Goal: Transaction & Acquisition: Purchase product/service

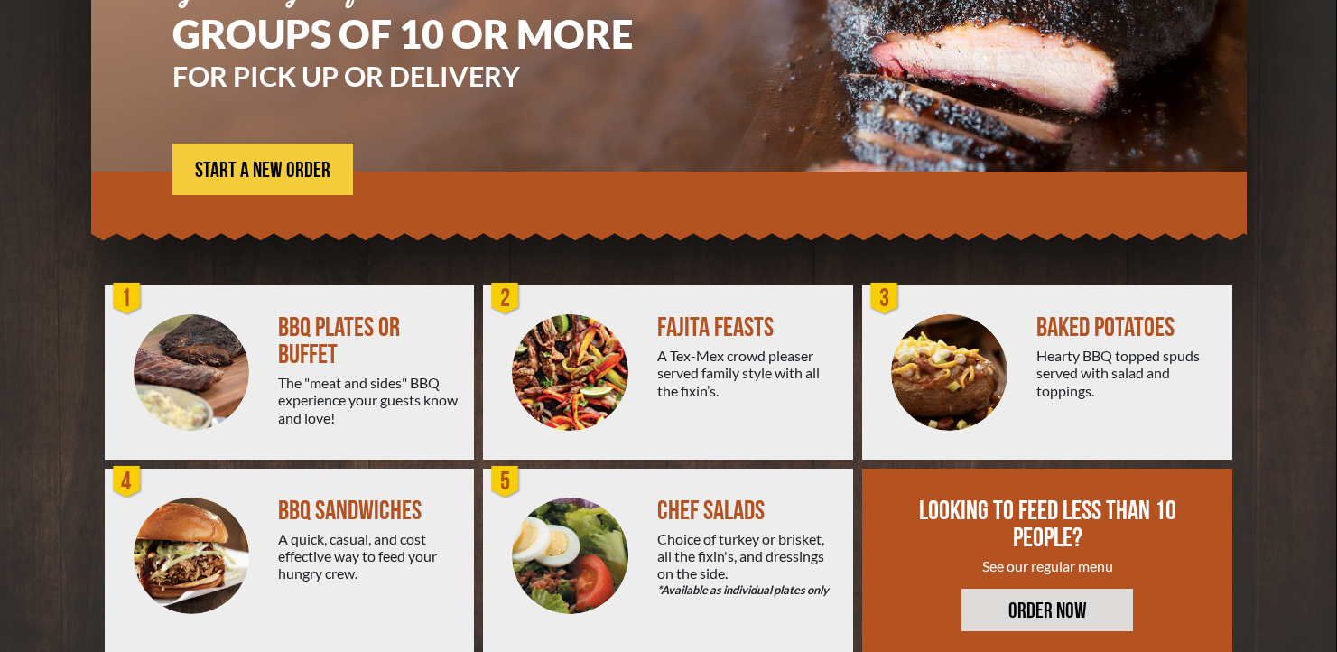
scroll to position [300, 0]
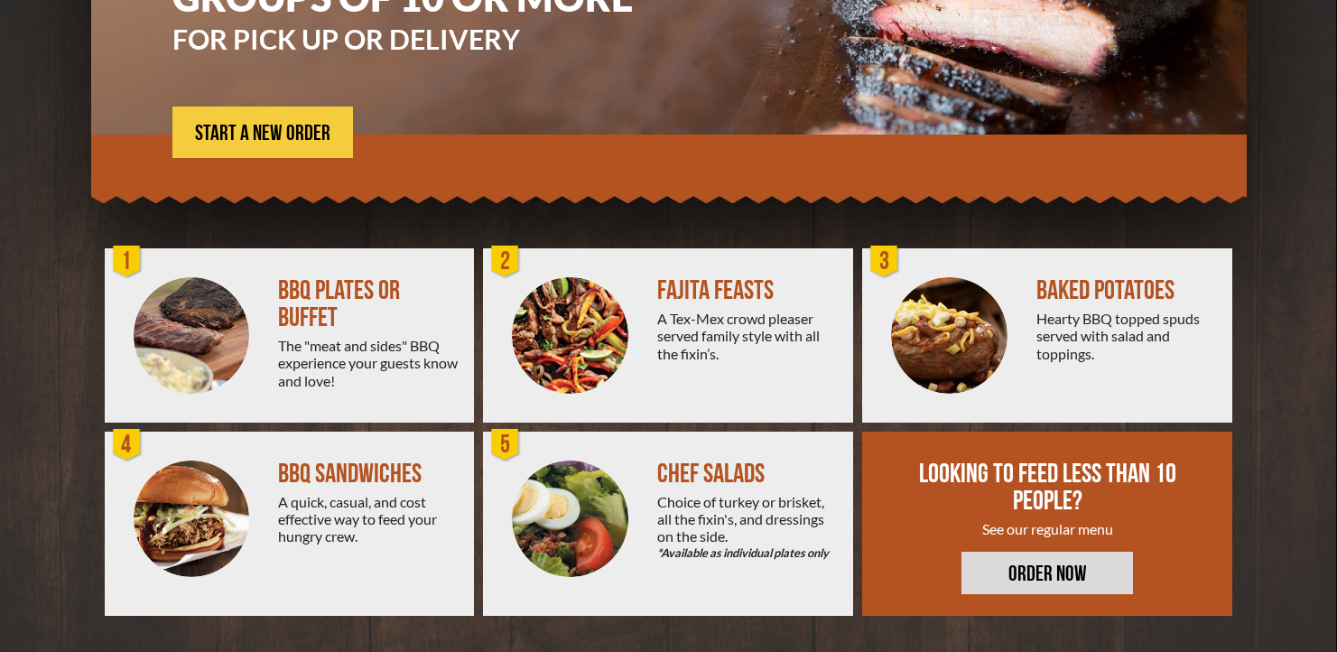
click at [723, 380] on div "FAJITA FEASTS A Tex-Mex crowd pleaser served family style with all the fixin’s." at bounding box center [755, 335] width 196 height 174
click at [724, 310] on div "A Tex-Mex crowd pleaser served family style with all the fixin’s." at bounding box center [747, 336] width 181 height 52
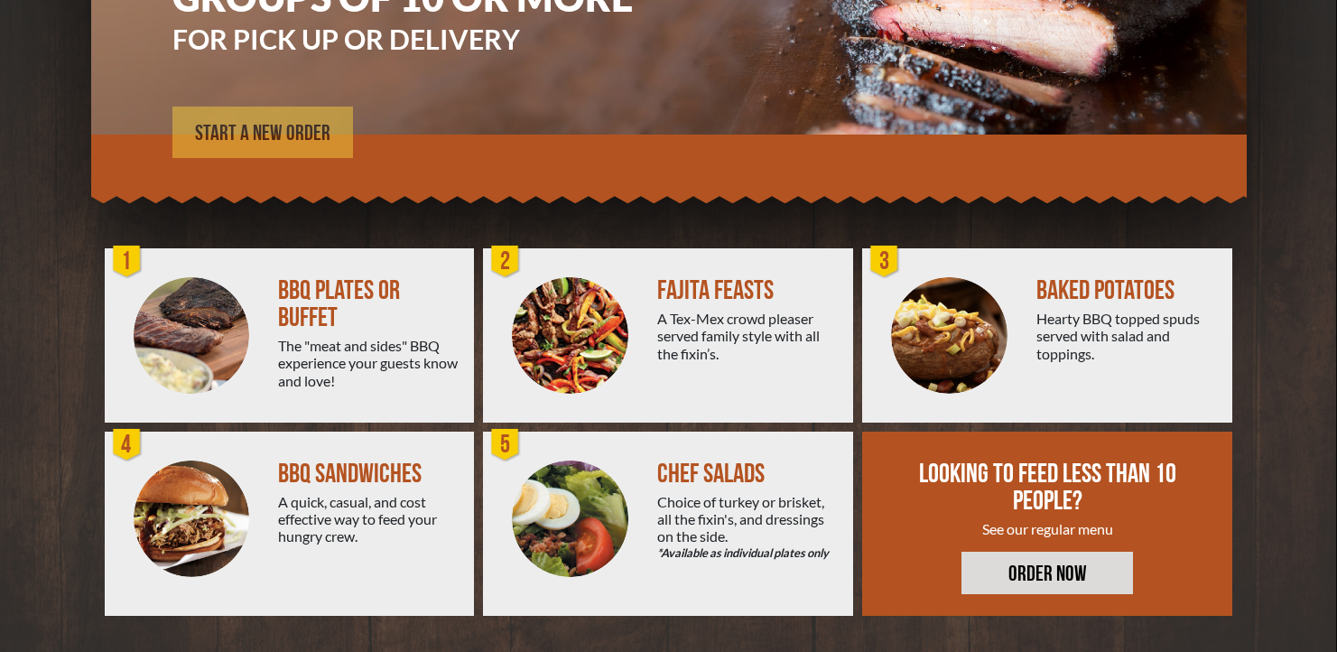
click at [303, 125] on span "START A NEW ORDER" at bounding box center [262, 134] width 135 height 22
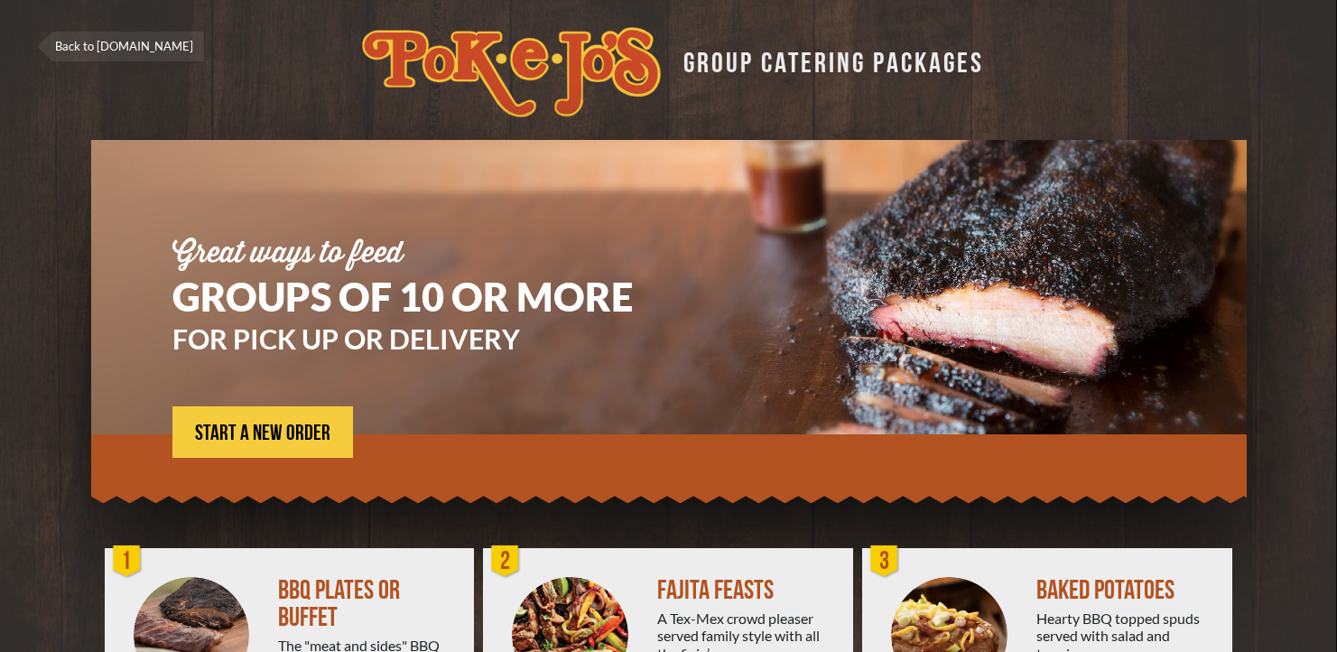
scroll to position [300, 0]
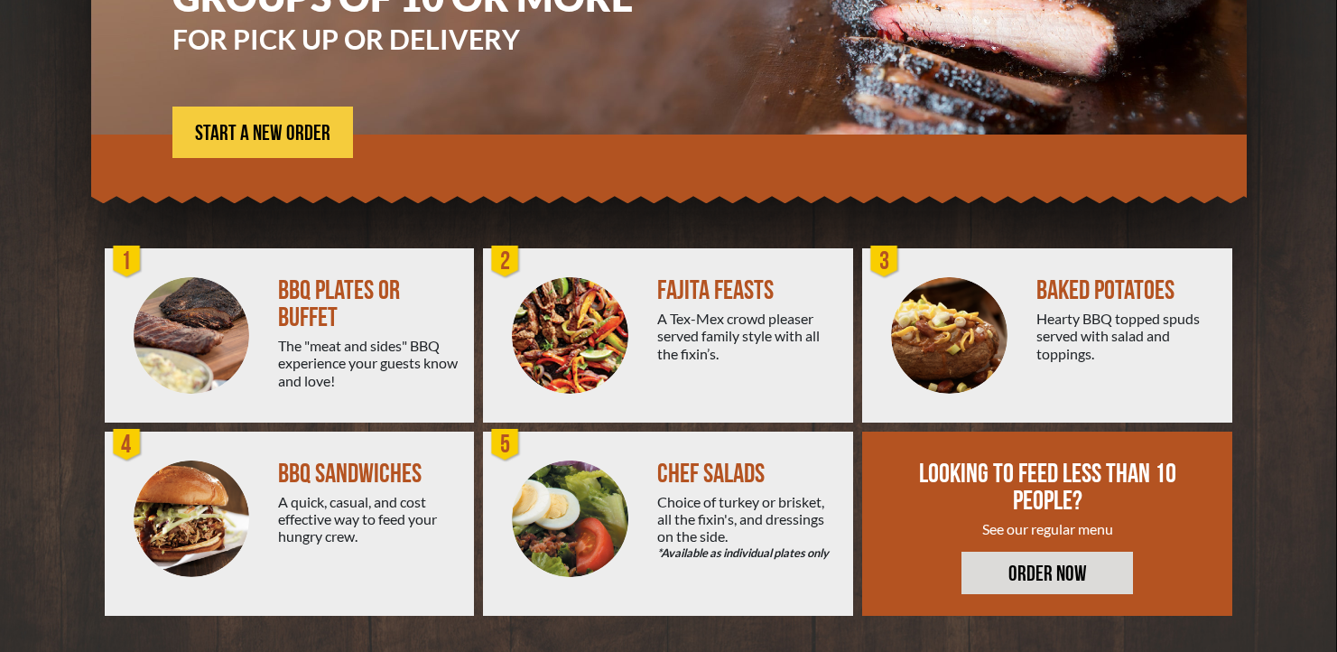
click at [996, 575] on link "ORDER NOW" at bounding box center [1046, 572] width 171 height 42
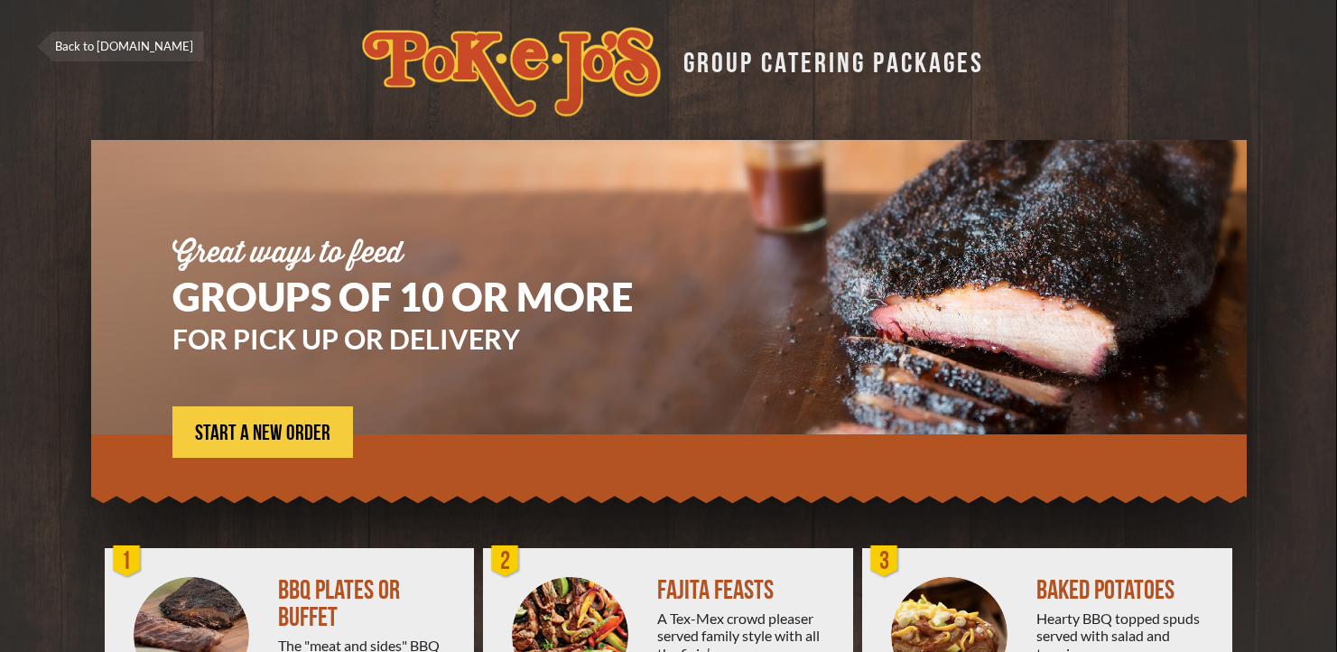
scroll to position [300, 0]
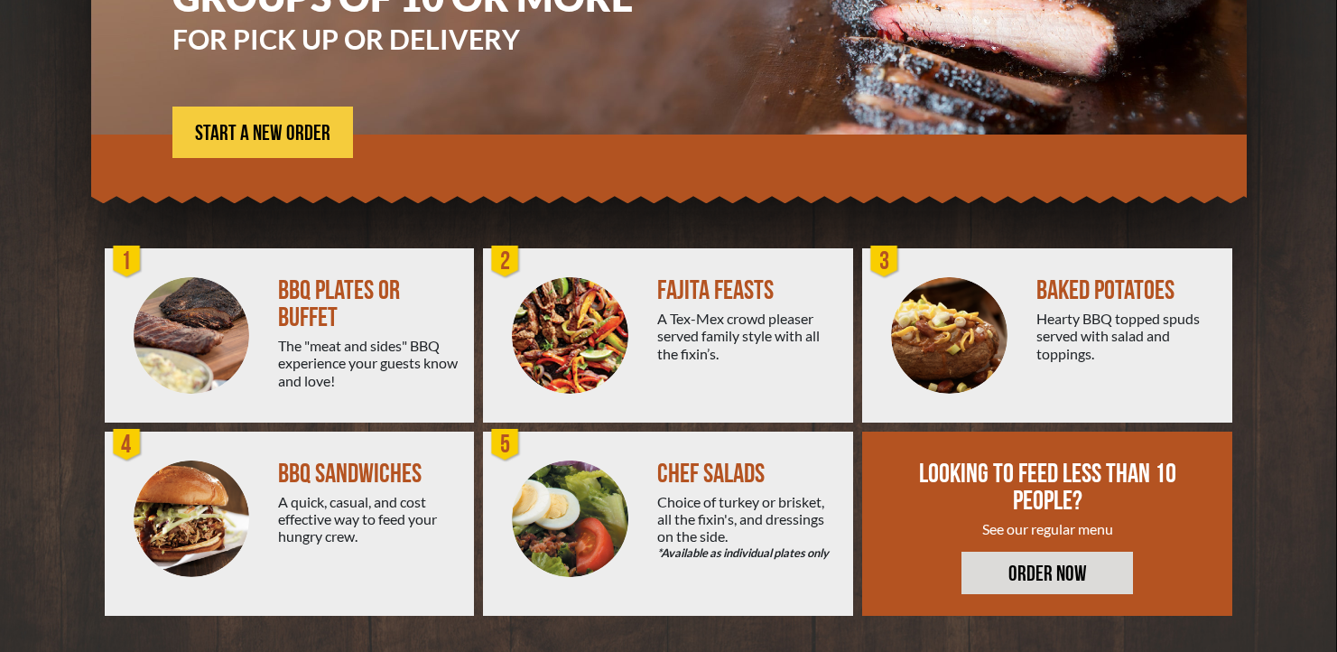
click at [1011, 555] on link "ORDER NOW" at bounding box center [1046, 572] width 171 height 42
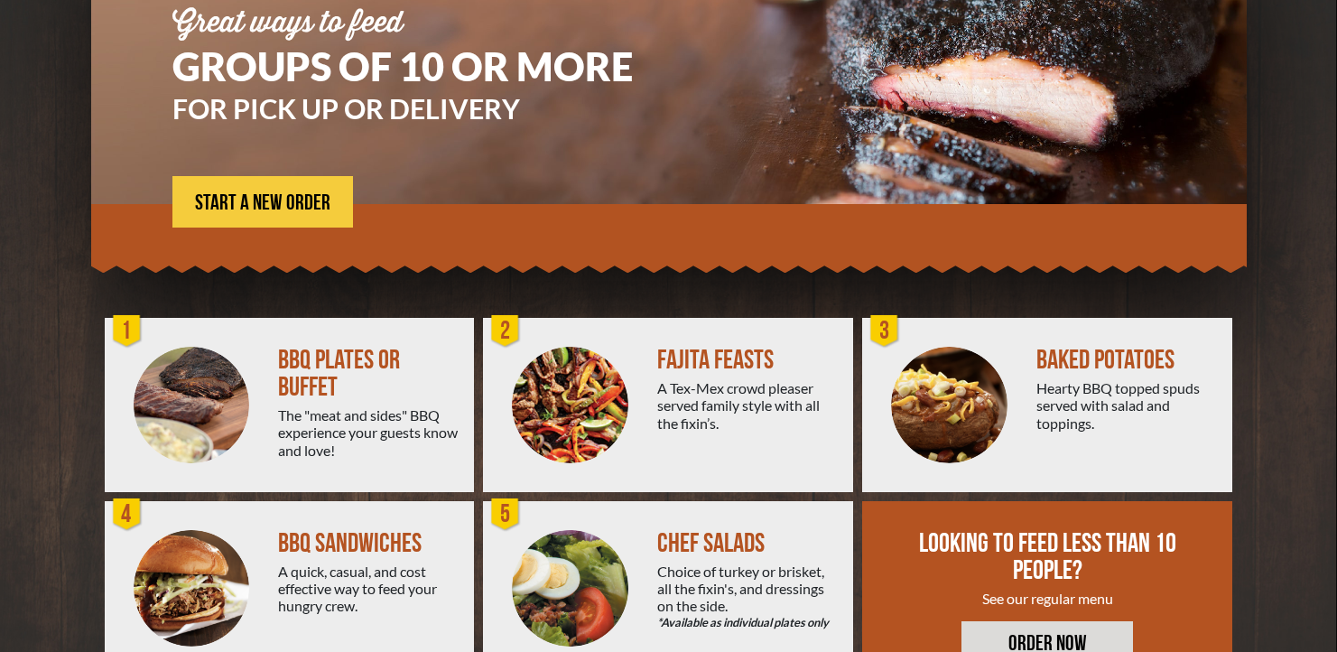
scroll to position [137, 0]
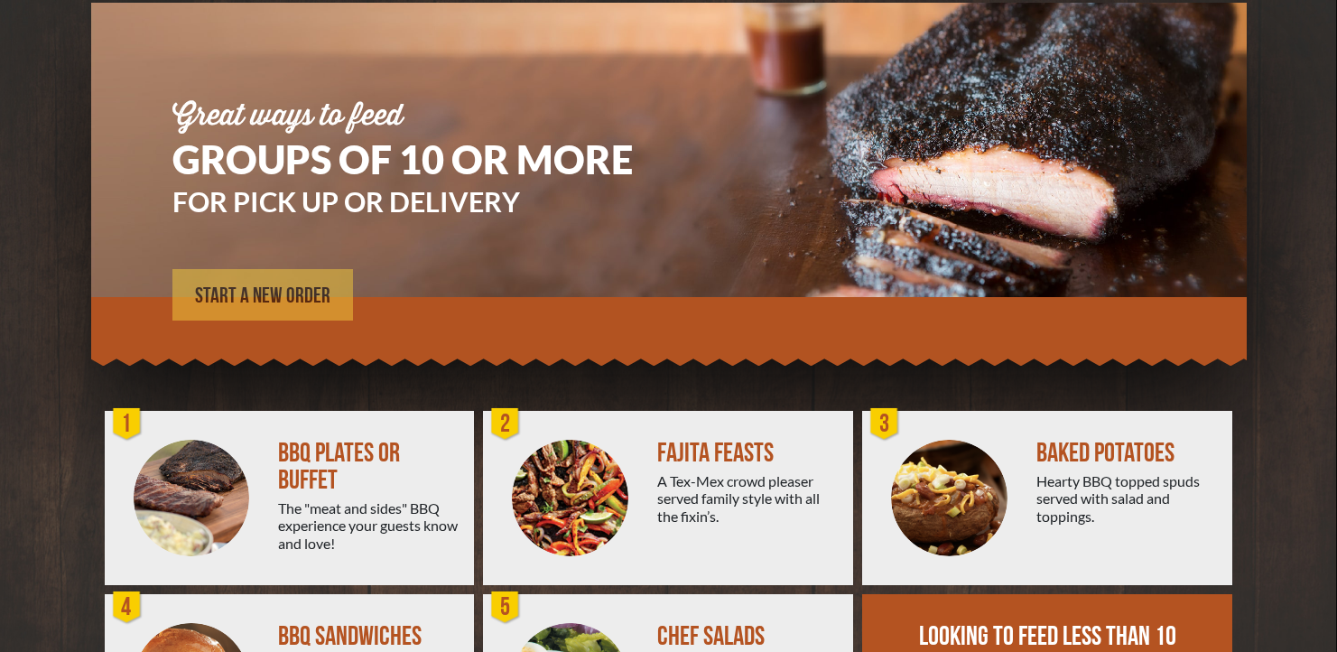
click at [255, 298] on span "START A NEW ORDER" at bounding box center [262, 296] width 135 height 22
